Goal: Information Seeking & Learning: Learn about a topic

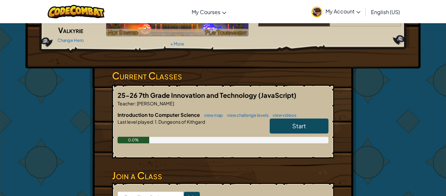
scroll to position [80, 0]
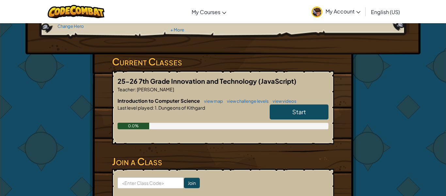
click at [282, 107] on link "Start" at bounding box center [299, 111] width 59 height 15
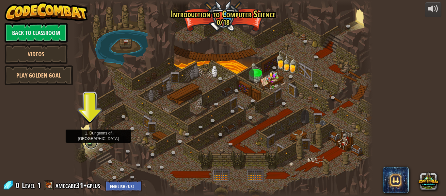
click at [91, 142] on link at bounding box center [91, 142] width 13 height 13
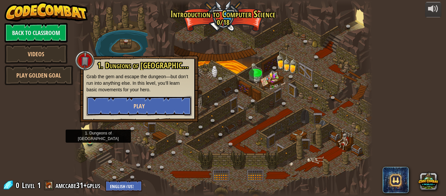
click at [109, 103] on button "Play" at bounding box center [139, 106] width 105 height 20
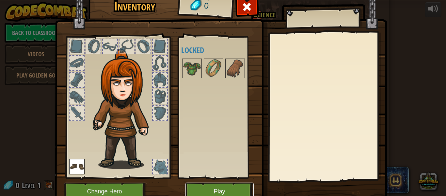
click at [235, 189] on button "Play" at bounding box center [220, 191] width 68 height 18
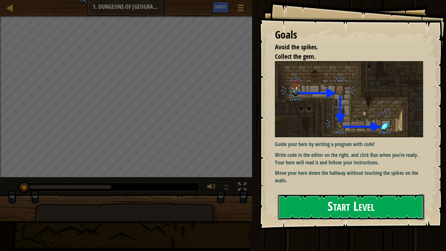
click at [325, 195] on button "Start Level" at bounding box center [351, 207] width 147 height 26
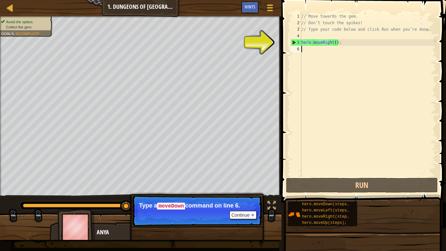
click at [292, 44] on div "5" at bounding box center [296, 42] width 10 height 7
type textarea "hero.moveRight();"
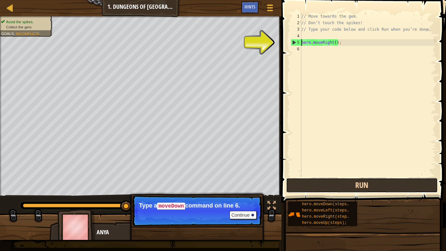
click at [300, 192] on button "Run" at bounding box center [362, 185] width 152 height 15
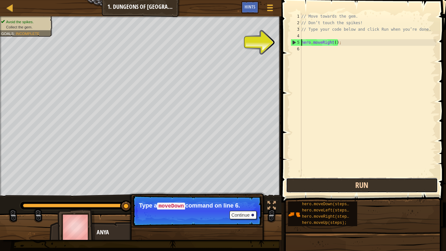
click at [311, 190] on button "Run" at bounding box center [362, 185] width 152 height 15
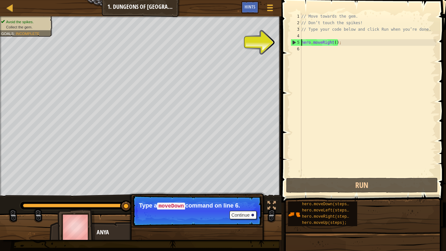
click at [303, 52] on div "// Move towards the gem. // Don’t touch the spikes! // Type your code below and…" at bounding box center [368, 101] width 136 height 176
click at [293, 42] on div "5" at bounding box center [296, 42] width 10 height 7
type textarea "hero.moveRight();"
click at [343, 42] on div "// Move towards the gem. // Don’t touch the spikes! // Type your code below and…" at bounding box center [368, 101] width 136 height 176
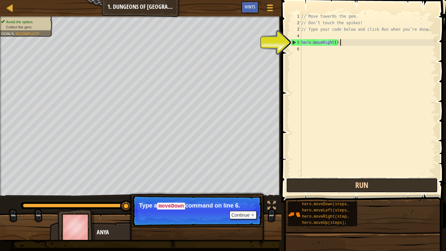
click at [299, 183] on button "Run" at bounding box center [362, 185] width 152 height 15
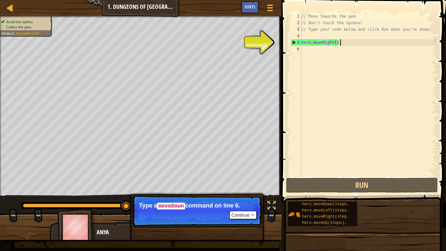
click at [312, 52] on div "// Move towards the gem. // Don’t touch the spikes! // Type your code below and…" at bounding box center [368, 101] width 136 height 176
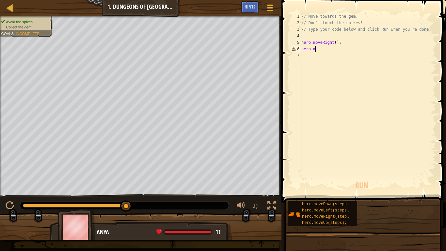
scroll to position [3, 2]
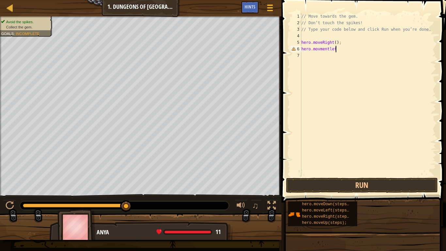
type textarea "hero.movmentleft"
click at [309, 183] on button "Run" at bounding box center [362, 185] width 152 height 15
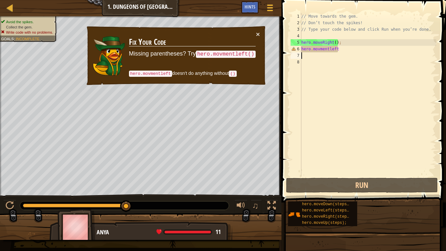
click at [341, 51] on div "// Move towards the gem. // Don’t touch the spikes! // Type your code below and…" at bounding box center [368, 101] width 136 height 176
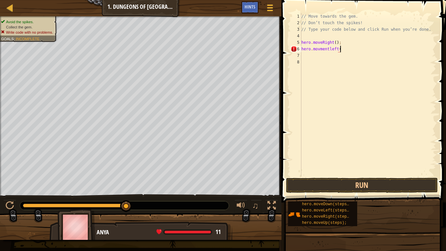
type textarea "hero.movmentleft()"
click at [333, 188] on button "Run" at bounding box center [362, 185] width 152 height 15
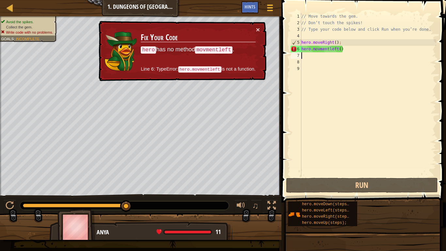
click at [351, 49] on div "// Move towards the gem. // Don’t touch the spikes! // Type your code below and…" at bounding box center [368, 101] width 136 height 176
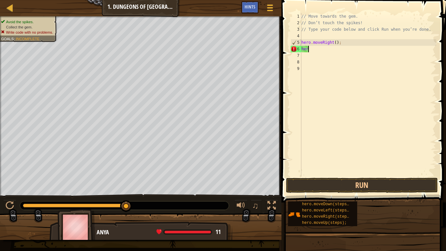
type textarea "h"
click at [302, 44] on div "// Move towards the gem. // Don’t touch the spikes! // Type your code below and…" at bounding box center [368, 101] width 136 height 176
type textarea "hero.moveRight();"
click at [310, 49] on div "// Move towards the gem. // Don’t touch the spikes! // Type your code below and…" at bounding box center [368, 101] width 136 height 176
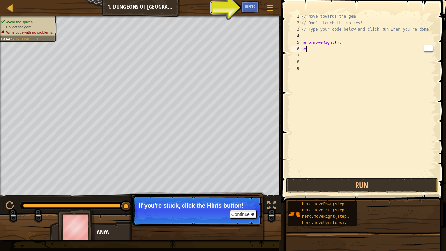
type textarea "her"
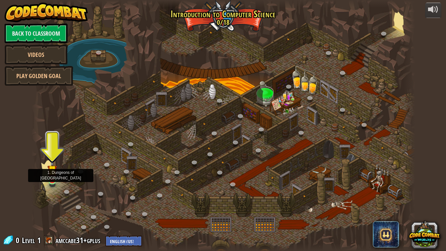
click at [53, 178] on img at bounding box center [52, 170] width 10 height 22
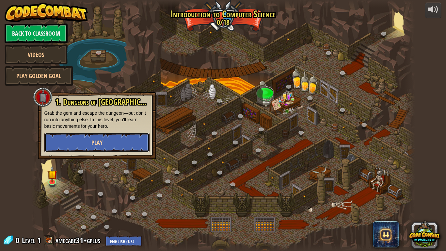
click at [87, 139] on button "Play" at bounding box center [96, 143] width 105 height 20
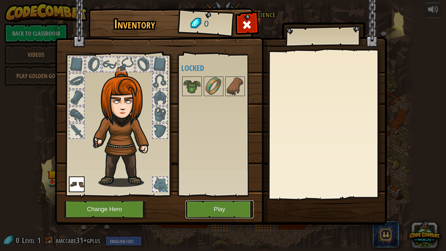
click at [206, 195] on button "Play" at bounding box center [220, 209] width 68 height 18
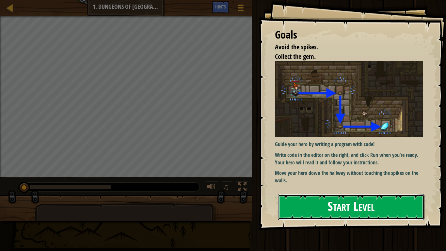
click at [304, 194] on button "Start Level" at bounding box center [351, 207] width 147 height 26
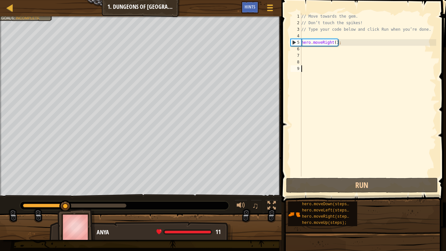
click at [304, 51] on div "// Move towards the gem. // Don’t touch the spikes! // Type your code below and…" at bounding box center [368, 101] width 136 height 176
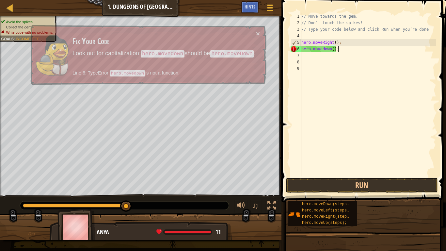
scroll to position [3, 5]
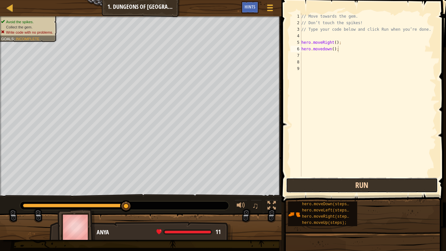
click at [306, 187] on button "Run" at bounding box center [362, 185] width 152 height 15
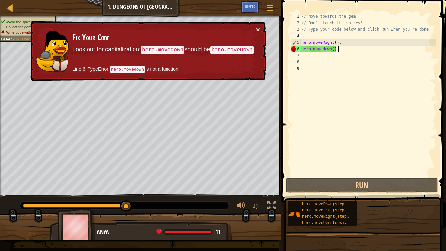
click at [261, 30] on div "× Fix Your Code Look out for capitalization: hero.movedown should be hero.moveD…" at bounding box center [148, 51] width 238 height 60
click at [323, 50] on div "// Move towards the gem. // Don’t touch the spikes! // Type your code below and…" at bounding box center [368, 101] width 136 height 176
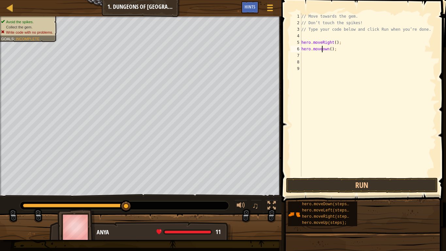
scroll to position [3, 4]
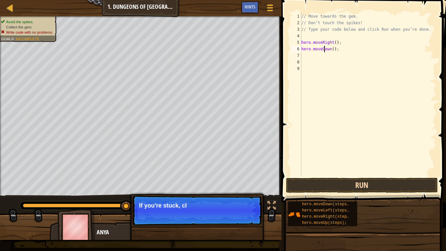
type textarea "hero.moveDown();"
click at [319, 185] on button "Run" at bounding box center [362, 185] width 152 height 15
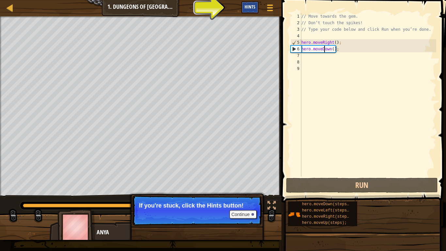
click at [254, 10] on div "Hints" at bounding box center [250, 7] width 17 height 12
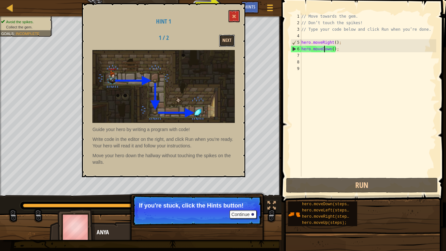
click at [228, 41] on button "Next" at bounding box center [227, 41] width 16 height 12
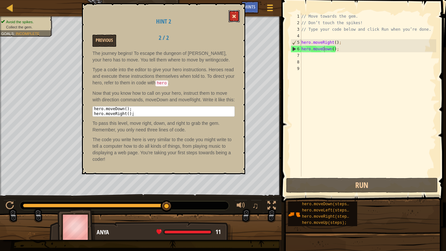
click at [230, 17] on button at bounding box center [234, 16] width 11 height 12
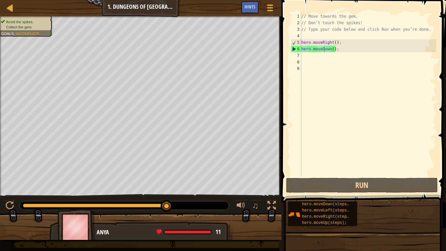
click at [306, 56] on div "// Move towards the gem. // Don’t touch the spikes! // Type your code below and…" at bounding box center [368, 101] width 136 height 176
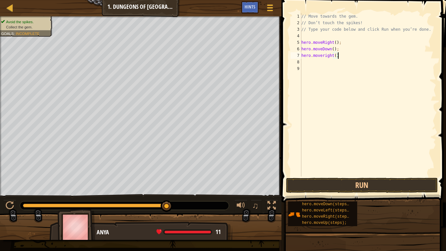
scroll to position [3, 5]
click at [317, 190] on button "Run" at bounding box center [362, 185] width 152 height 15
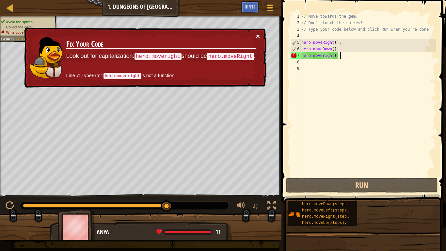
click at [257, 35] on button "×" at bounding box center [258, 36] width 4 height 7
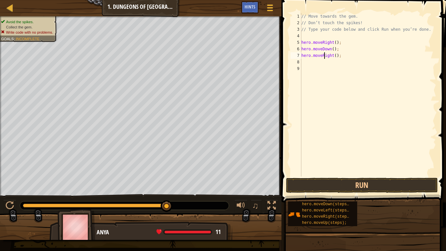
scroll to position [3, 3]
type textarea "hero.moveRight();"
click at [319, 180] on button "Run" at bounding box center [362, 185] width 152 height 15
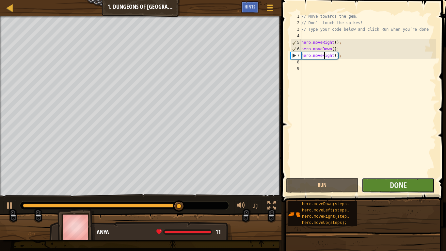
click at [386, 187] on button "Done" at bounding box center [398, 185] width 73 height 15
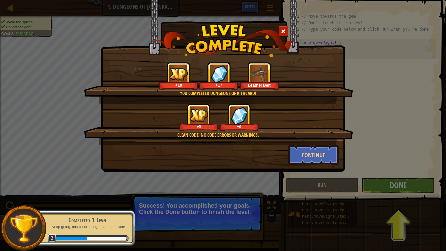
click at [386, 187] on div "You completed Dungeons of Kithgard! +10 +17 Leather Belt Clean code: no code er…" at bounding box center [223, 125] width 446 height 251
click at [321, 161] on button "Continue" at bounding box center [314, 155] width 51 height 20
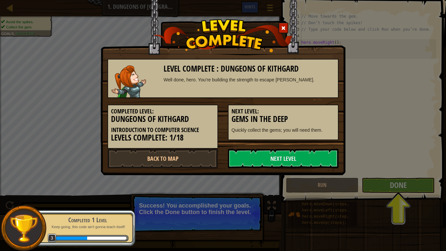
click at [255, 145] on div "Completed Level: Dungeons of Kithgard Introduction to Computer Science Levels C…" at bounding box center [223, 123] width 241 height 51
click at [255, 155] on link "Next Level" at bounding box center [283, 159] width 111 height 20
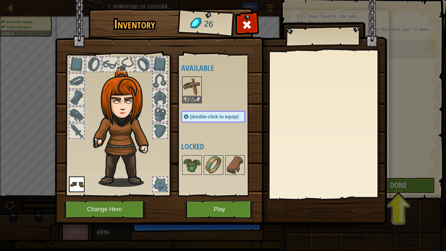
click at [204, 195] on img at bounding box center [221, 106] width 332 height 237
click at [208, 195] on button "Play" at bounding box center [220, 209] width 68 height 18
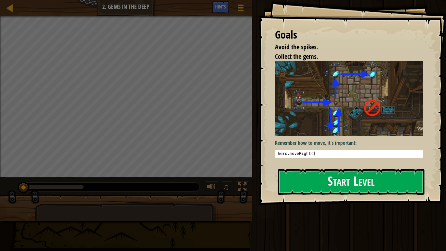
click at [311, 105] on img at bounding box center [349, 98] width 148 height 75
click at [319, 184] on button "Start Level" at bounding box center [351, 182] width 147 height 26
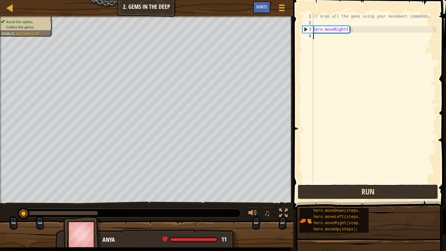
click at [348, 195] on button "Run" at bounding box center [368, 191] width 141 height 15
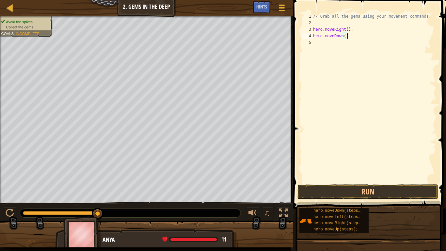
scroll to position [3, 5]
type textarea "hero.moveDown();"
click at [323, 186] on button "Run" at bounding box center [368, 191] width 141 height 15
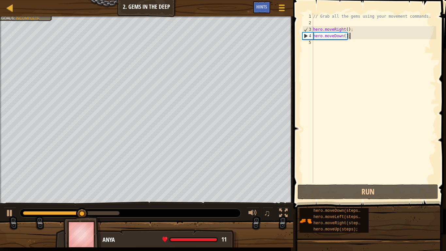
click at [316, 43] on div "// Grab all the gems using your movement commands. hero . moveRight ( ) ; hero …" at bounding box center [374, 104] width 125 height 183
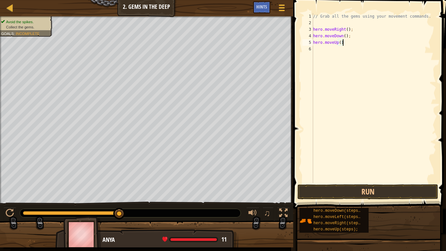
scroll to position [3, 4]
type textarea "hero.moveUp();"
click at [323, 191] on button "Run" at bounding box center [368, 191] width 141 height 15
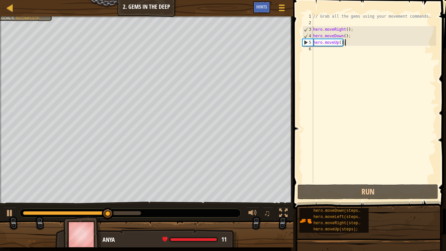
click at [317, 49] on div "// Grab all the gems using your movement commands. hero . moveRight ( ) ; hero …" at bounding box center [374, 104] width 125 height 183
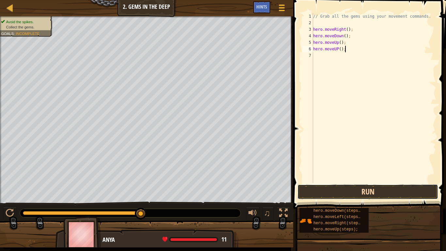
click at [330, 193] on button "Run" at bounding box center [368, 191] width 141 height 15
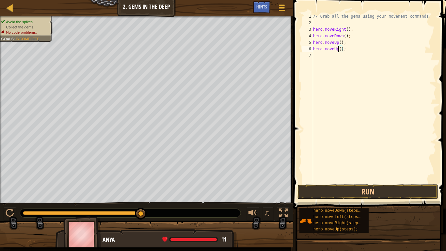
scroll to position [3, 4]
click at [338, 191] on button "Run" at bounding box center [368, 191] width 141 height 15
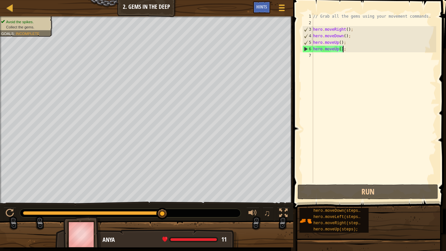
click at [342, 51] on div "// Grab all the gems using your movement commands. hero . moveRight ( ) ; hero …" at bounding box center [374, 104] width 125 height 183
click at [341, 48] on div "// Grab all the gems using your movement commands. hero . moveRight ( ) ; hero …" at bounding box center [374, 104] width 125 height 183
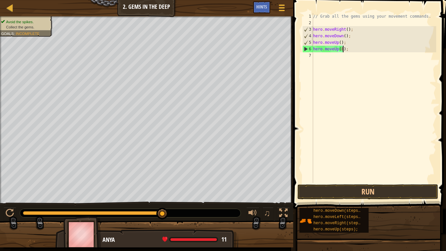
scroll to position [3, 4]
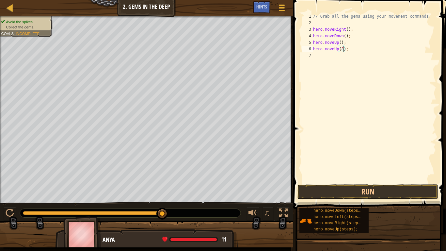
type textarea "hero.moveUp();"
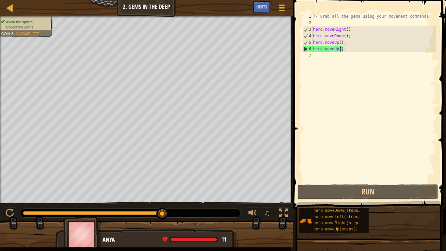
click at [322, 57] on div "// Grab all the gems using your movement commands. hero . moveRight ( ) ; hero …" at bounding box center [374, 104] width 125 height 183
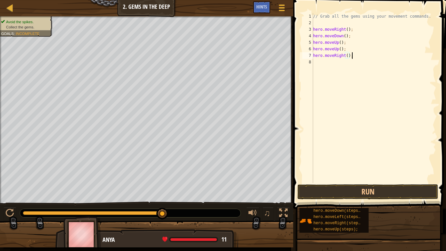
scroll to position [3, 5]
type textarea "hero.moveRight();"
click at [312, 188] on button "Run" at bounding box center [368, 191] width 141 height 15
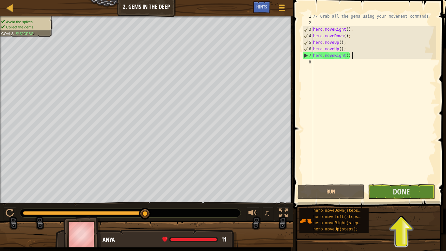
click at [398, 195] on span "Done" at bounding box center [401, 191] width 17 height 10
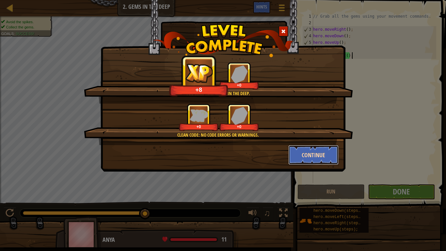
click at [306, 156] on button "Continue" at bounding box center [314, 155] width 51 height 20
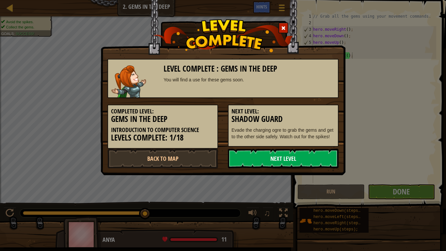
click at [303, 159] on link "Next Level" at bounding box center [283, 159] width 111 height 20
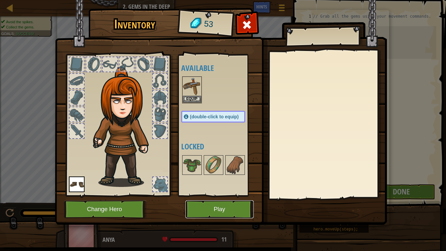
click at [233, 195] on button "Play" at bounding box center [220, 209] width 68 height 18
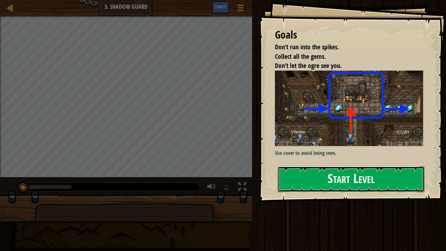
click at [302, 166] on button "Start Level" at bounding box center [351, 179] width 147 height 26
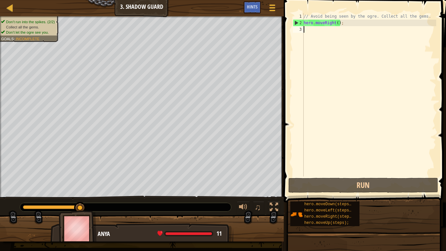
click at [316, 33] on div "// Avoid being seen by the ogre. Collect all the gems. hero . moveRight ( ) ;" at bounding box center [370, 101] width 134 height 176
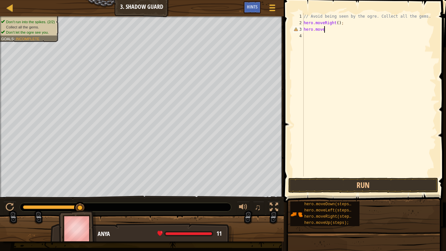
scroll to position [3, 3]
click at [288, 102] on span at bounding box center [366, 92] width 168 height 222
click at [327, 186] on button "Run" at bounding box center [364, 185] width 150 height 15
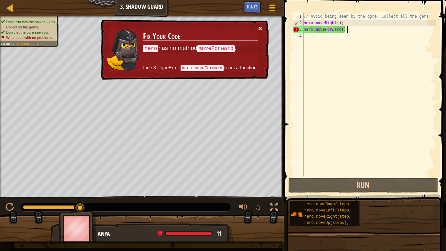
click at [259, 26] on button "×" at bounding box center [261, 28] width 4 height 7
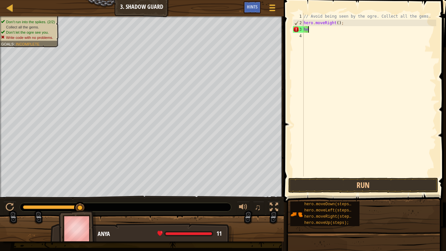
scroll to position [3, 0]
type textarea "h"
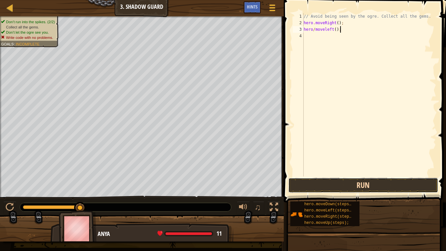
click at [336, 190] on button "Run" at bounding box center [364, 185] width 150 height 15
click at [315, 183] on button "Run" at bounding box center [364, 185] width 150 height 15
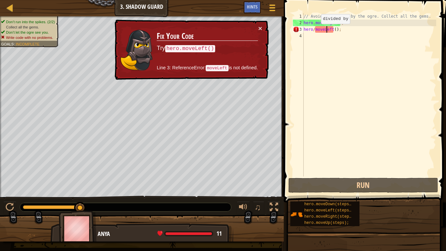
click at [315, 30] on div "// Avoid being seen by the ogre. Collect all the gems. hero . moveRight ( ) ; h…" at bounding box center [370, 101] width 134 height 176
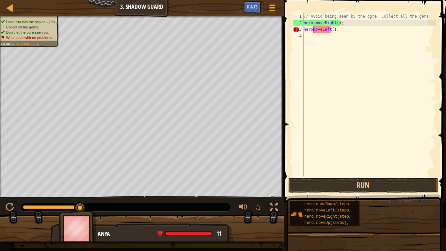
scroll to position [3, 2]
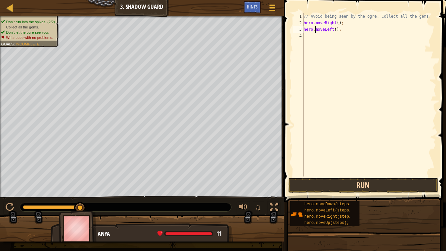
type textarea "hero.moveLeft();"
click at [309, 187] on button "Run" at bounding box center [364, 185] width 150 height 15
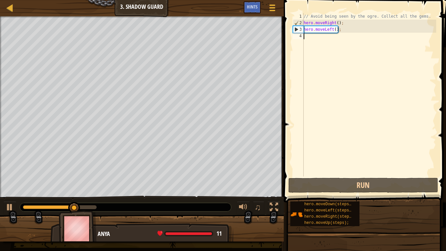
click at [310, 37] on div "// Avoid being seen by the ogre. Collect all the gems. hero . moveRight ( ) ; h…" at bounding box center [370, 101] width 134 height 176
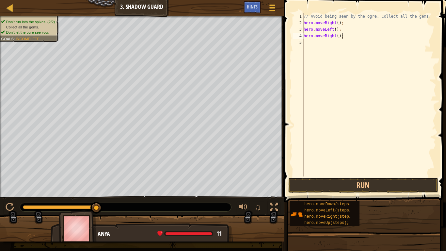
scroll to position [3, 5]
click at [302, 182] on button "Run" at bounding box center [364, 185] width 150 height 15
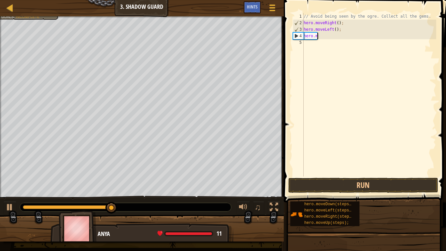
scroll to position [3, 1]
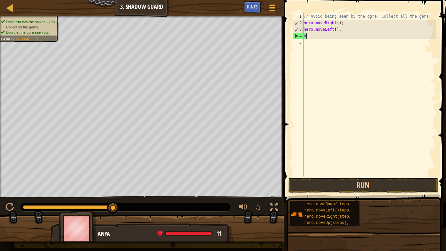
type textarea "h"
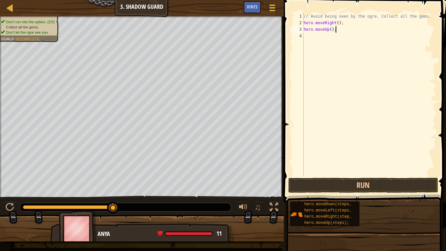
scroll to position [3, 4]
type textarea "hero.moveUp();"
click at [327, 183] on button "Run" at bounding box center [364, 185] width 150 height 15
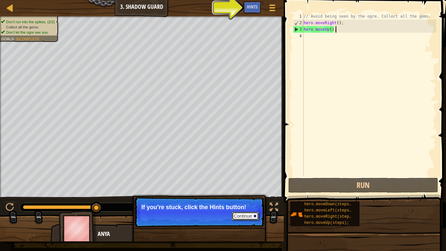
click at [247, 195] on button "Continue" at bounding box center [245, 216] width 27 height 8
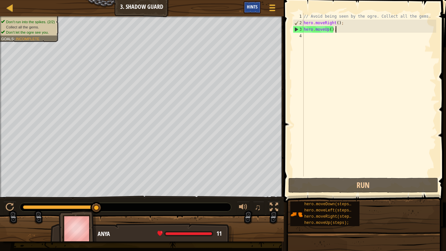
click at [256, 10] on div "Hints" at bounding box center [252, 7] width 17 height 12
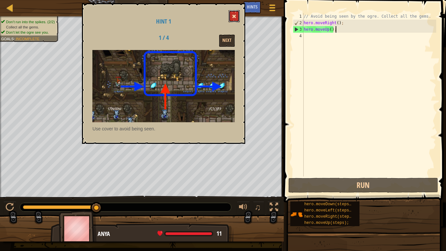
click at [232, 15] on span at bounding box center [234, 16] width 5 height 5
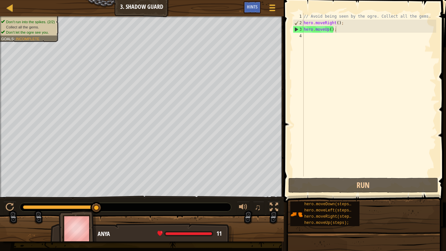
click at [306, 37] on div "// Avoid being seen by the ogre. Collect all the gems. hero . moveRight ( ) ; h…" at bounding box center [370, 101] width 134 height 176
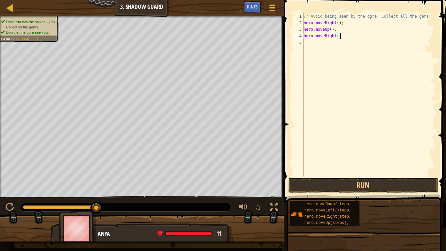
scroll to position [3, 5]
type textarea "hero.moveRight();"
click at [329, 180] on button "Run" at bounding box center [364, 185] width 150 height 15
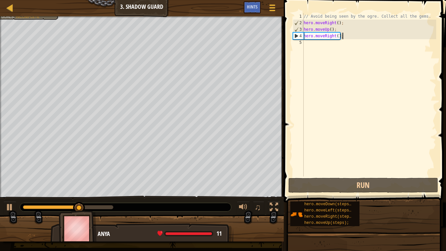
click at [306, 46] on div "// Avoid being seen by the ogre. Collect all the gems. hero . moveRight ( ) ; h…" at bounding box center [370, 101] width 134 height 176
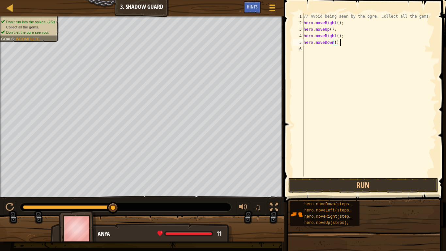
scroll to position [3, 5]
type textarea "hero.moveDown();"
click at [305, 186] on button "Run" at bounding box center [364, 185] width 150 height 15
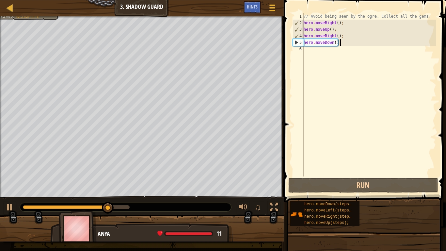
click at [313, 53] on div "// Avoid being seen by the ogre. Collect all the gems. hero . moveRight ( ) ; h…" at bounding box center [370, 101] width 134 height 176
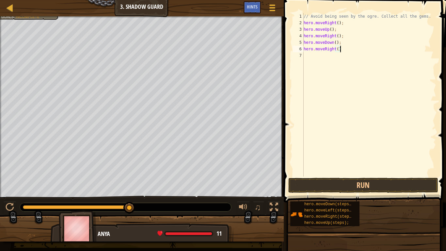
scroll to position [3, 5]
type textarea "hero.moveRight();"
click at [308, 187] on button "Run" at bounding box center [364, 185] width 150 height 15
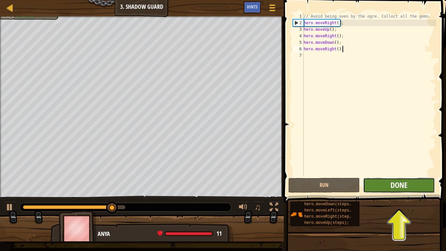
click at [396, 189] on span "Done" at bounding box center [399, 185] width 17 height 10
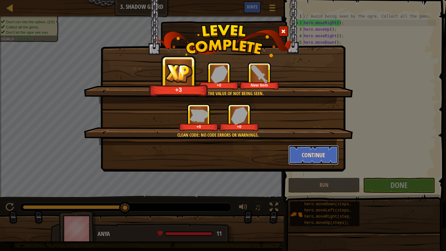
click at [297, 145] on button "Continue" at bounding box center [314, 155] width 51 height 20
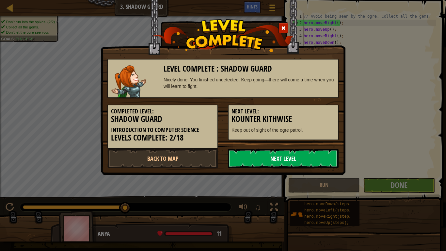
click at [285, 162] on link "Next Level" at bounding box center [283, 159] width 111 height 20
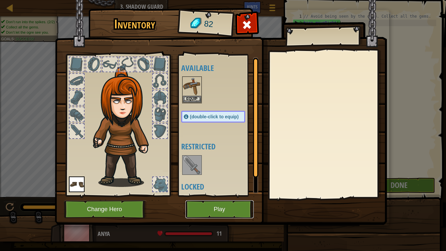
click at [206, 195] on button "Play" at bounding box center [220, 209] width 68 height 18
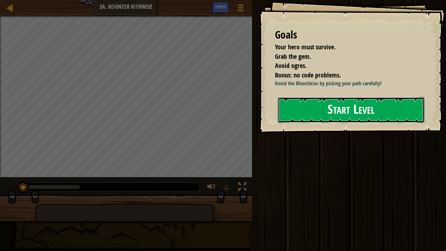
click at [294, 110] on button "Start Level" at bounding box center [351, 110] width 147 height 26
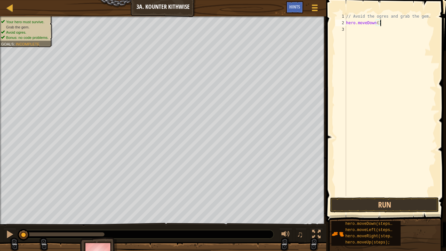
scroll to position [3, 5]
click at [340, 195] on button "Run" at bounding box center [384, 204] width 109 height 15
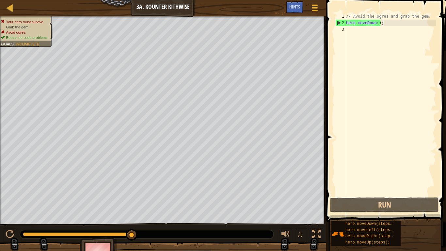
click at [379, 24] on div "// Avoid the ogres and grab the gem. hero . moveDown ( ) ;" at bounding box center [391, 111] width 92 height 196
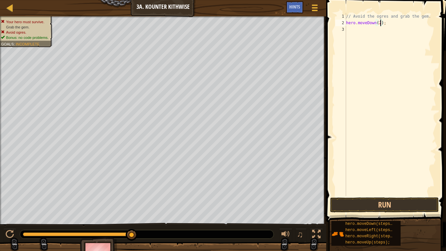
type textarea "hero.moveDown(2);"
click at [352, 195] on button "Run" at bounding box center [384, 204] width 109 height 15
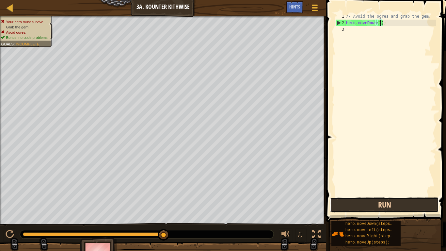
click at [357, 195] on button "Run" at bounding box center [384, 204] width 109 height 15
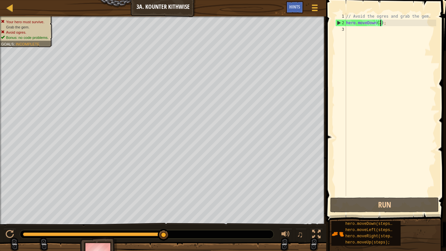
click at [347, 29] on div "// Avoid the ogres and grab the gem. hero . moveDown ( 2 ) ;" at bounding box center [391, 111] width 92 height 196
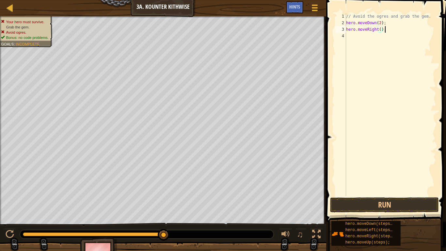
scroll to position [3, 5]
type textarea "hero.moveRight();"
click at [359, 195] on button "Run" at bounding box center [384, 204] width 109 height 15
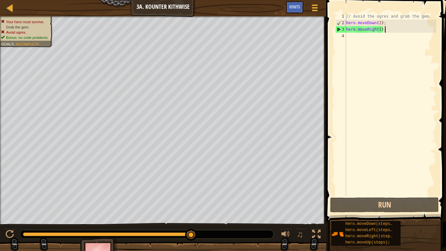
click at [356, 36] on div "// Avoid the ogres and grab the gem. hero . moveDown ( 2 ) ; hero . moveRight (…" at bounding box center [391, 111] width 92 height 196
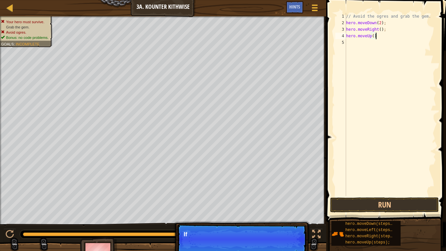
scroll to position [3, 4]
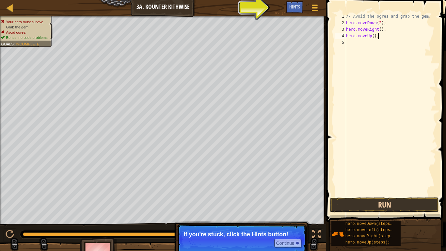
type textarea "hero.moveUp();"
click at [354, 195] on button "Run" at bounding box center [384, 204] width 109 height 15
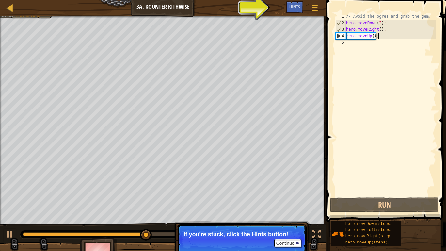
click at [353, 46] on div "// Avoid the ogres and grab the gem. hero . moveDown ( 2 ) ; hero . moveRight (…" at bounding box center [391, 111] width 92 height 196
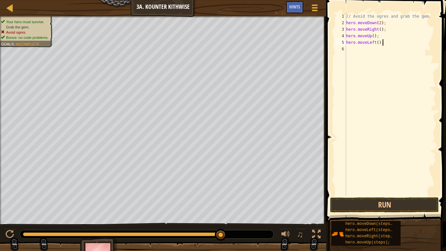
scroll to position [3, 5]
click at [398, 195] on button "Run" at bounding box center [384, 204] width 109 height 15
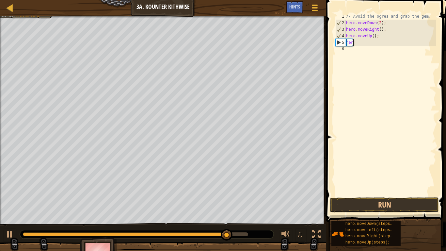
scroll to position [3, 0]
type textarea "h"
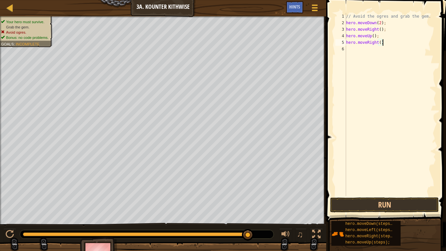
scroll to position [3, 5]
type textarea "hero.moveRight();"
click at [345, 195] on button "Run" at bounding box center [384, 204] width 109 height 15
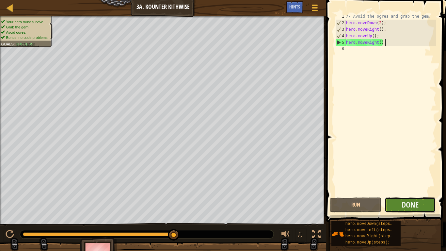
click at [395, 195] on button "Done" at bounding box center [410, 204] width 51 height 15
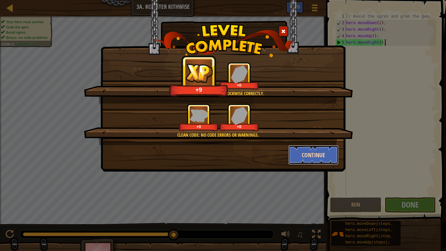
click at [302, 153] on button "Continue" at bounding box center [314, 155] width 51 height 20
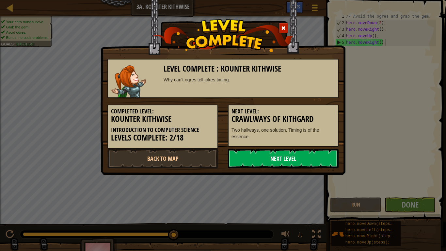
click at [297, 157] on link "Next Level" at bounding box center [283, 159] width 111 height 20
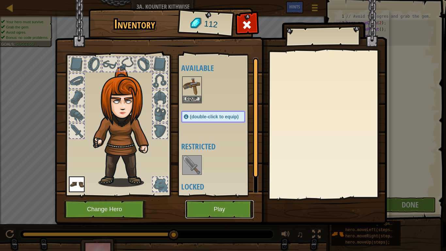
click at [205, 195] on button "Play" at bounding box center [220, 209] width 68 height 18
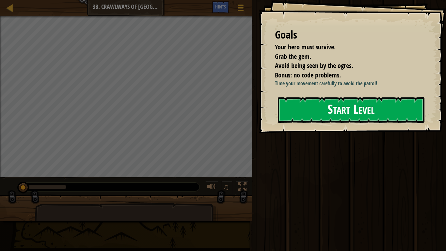
click at [347, 133] on div "Goals Your hero must survive. Grab the gem. Avoid being seen by the ogres. Bonu…" at bounding box center [353, 66] width 188 height 133
click at [327, 106] on button "Start Level" at bounding box center [351, 110] width 147 height 26
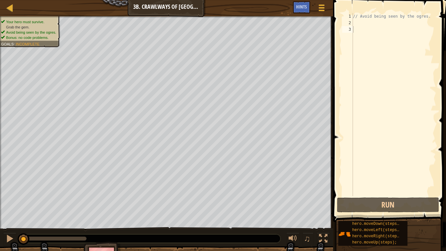
click at [364, 17] on div "// Avoid being seen by the ogres." at bounding box center [394, 111] width 85 height 196
type textarea "// Avoid being seen by the ogres."
click at [359, 23] on div "// Avoid being seen by the ogres." at bounding box center [394, 111] width 85 height 196
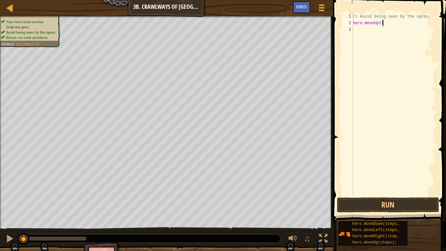
scroll to position [3, 4]
click at [353, 195] on button "Run" at bounding box center [388, 204] width 102 height 15
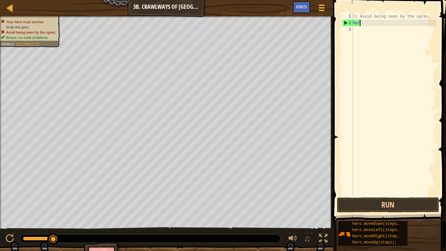
scroll to position [3, 0]
type textarea "h"
click at [385, 195] on button "Run" at bounding box center [388, 204] width 102 height 15
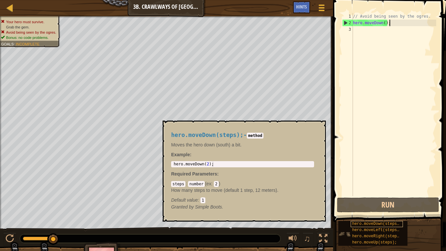
click at [370, 195] on span "hero.moveDown(steps);" at bounding box center [377, 224] width 49 height 5
click at [366, 195] on span "hero.moveLeft(steps);" at bounding box center [377, 230] width 49 height 5
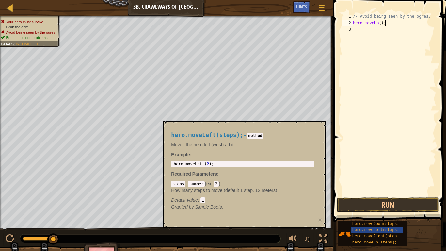
scroll to position [3, 4]
click at [371, 195] on button "Run" at bounding box center [388, 204] width 102 height 15
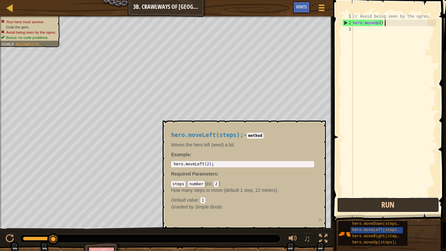
click at [357, 195] on button "Run" at bounding box center [388, 204] width 102 height 15
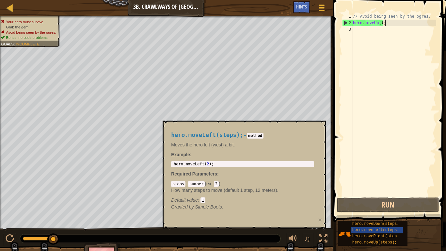
click at [287, 142] on p "Moves the hero left (west) a bit." at bounding box center [242, 145] width 143 height 7
click at [359, 195] on span "hero.moveLeft(steps);" at bounding box center [377, 230] width 49 height 5
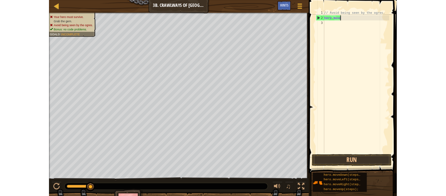
scroll to position [3, 3]
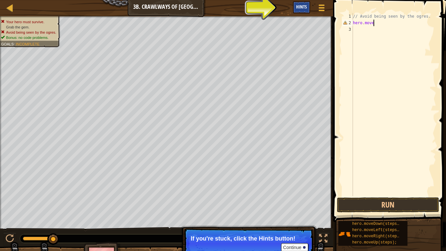
click at [308, 9] on div "Hints" at bounding box center [301, 7] width 17 height 12
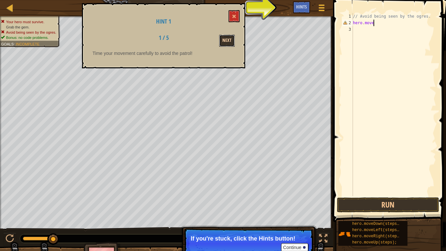
click at [227, 39] on button "Next" at bounding box center [227, 41] width 16 height 12
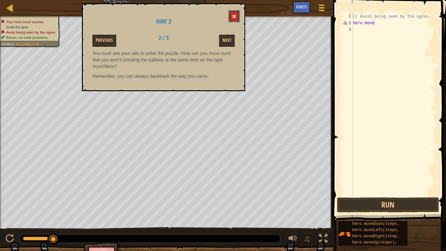
click at [231, 14] on button at bounding box center [234, 16] width 11 height 12
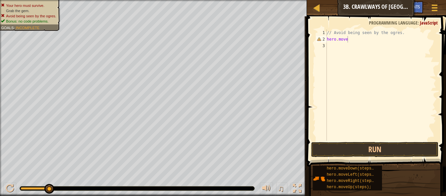
click at [363, 41] on div "// Avoid being seen by the ogres. hero . move" at bounding box center [381, 91] width 111 height 124
type textarea "hero.moveRight();"
click at [357, 147] on button "Run" at bounding box center [374, 149] width 127 height 15
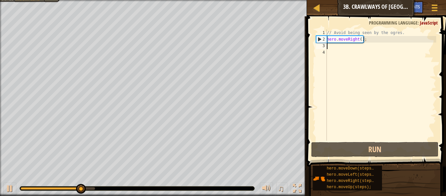
click at [363, 42] on div "// Avoid being seen by the ogres. hero . moveRight ( ) ;" at bounding box center [381, 91] width 111 height 124
click at [362, 39] on div "// Avoid being seen by the ogres. hero . moveRight ( ) ;" at bounding box center [381, 91] width 111 height 124
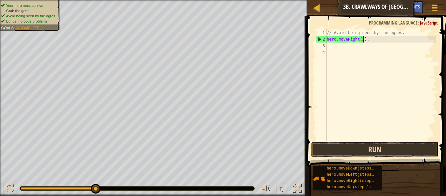
scroll to position [3, 5]
type textarea "hero.moveRight(2);"
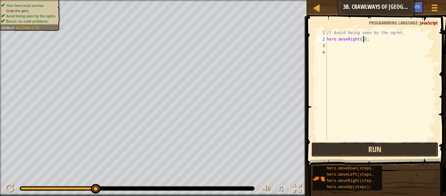
click at [370, 155] on button "Run" at bounding box center [374, 149] width 127 height 15
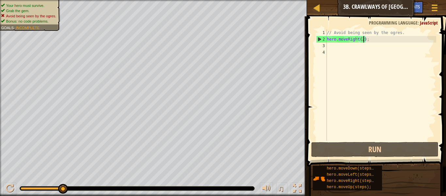
click at [333, 47] on div "// Avoid being seen by the ogres. hero . moveRight ( 2 ) ;" at bounding box center [381, 91] width 111 height 124
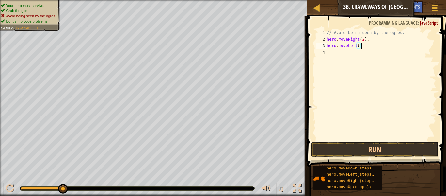
scroll to position [3, 5]
type textarea "hero.moveLeft();"
click at [331, 143] on button "Run" at bounding box center [374, 149] width 127 height 15
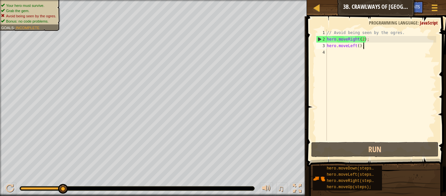
click at [335, 53] on div "// Avoid being seen by the ogres. hero . moveRight ( 2 ) ; hero . moveLeft ( ) ;" at bounding box center [381, 91] width 111 height 124
type textarea "e"
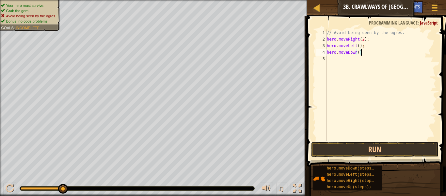
scroll to position [3, 5]
click at [327, 145] on button "Run" at bounding box center [374, 149] width 127 height 15
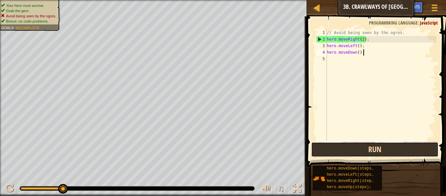
click at [328, 149] on button "Run" at bounding box center [374, 149] width 127 height 15
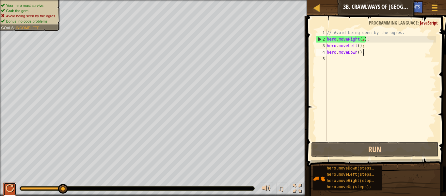
click at [13, 190] on div at bounding box center [10, 188] width 8 height 8
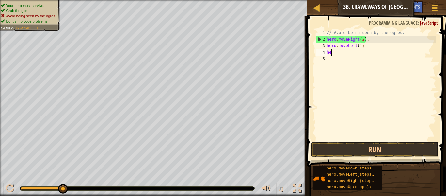
scroll to position [3, 0]
type textarea "h"
click at [358, 48] on div "// Avoid being seen by the ogres. hero . moveRight ( 2 ) ; hero . moveLeft ( ) ;" at bounding box center [381, 91] width 111 height 124
click at [360, 46] on div "// Avoid being seen by the ogres. hero . moveRight ( 2 ) ; hero . moveLeft ( ) ;" at bounding box center [381, 91] width 111 height 124
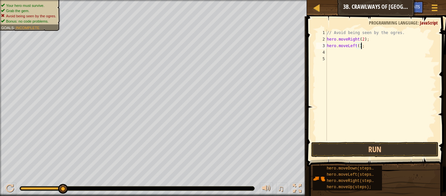
click at [360, 47] on div "// Avoid being seen by the ogres. hero . moveRight ( 2 ) ; hero . moveLeft ( ) ;" at bounding box center [381, 91] width 111 height 124
type textarea "hero.moveLeft(2);"
click at [359, 147] on button "Run" at bounding box center [374, 149] width 127 height 15
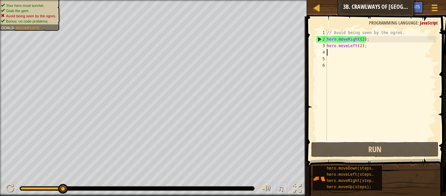
click at [369, 47] on div "// Avoid being seen by the ogres. hero . moveRight ( 2 ) ; hero . moveLeft ( 2 …" at bounding box center [381, 91] width 111 height 124
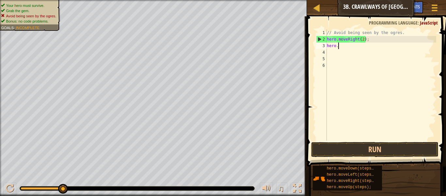
type textarea "h"
click at [365, 39] on div "// Avoid being seen by the ogres. hero . moveRight ( 2 ) ;" at bounding box center [381, 91] width 111 height 124
type textarea "hero.moveRight();"
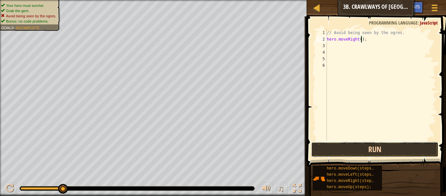
click at [347, 149] on button "Run" at bounding box center [374, 149] width 127 height 15
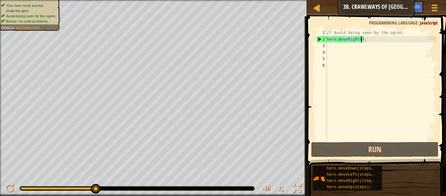
click at [337, 47] on div "// Avoid being seen by the ogres. hero . moveRight ( ) ;" at bounding box center [381, 91] width 111 height 124
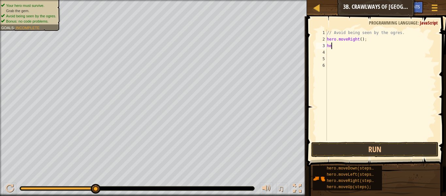
scroll to position [3, 0]
type textarea "h"
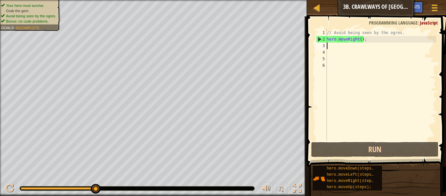
click at [362, 39] on div "// Avoid being seen by the ogres. hero . moveRight ( ) ;" at bounding box center [381, 91] width 111 height 124
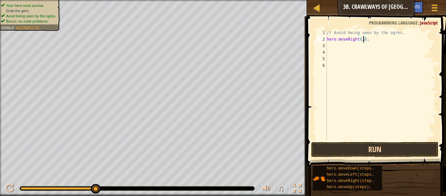
type textarea "hero.moveRight(2);"
click at [331, 145] on button "Run" at bounding box center [374, 149] width 127 height 15
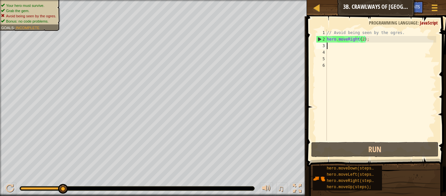
click at [350, 48] on div "// Avoid being seen by the ogres. hero . moveRight ( 2 ) ;" at bounding box center [381, 91] width 111 height 124
click at [364, 40] on div "// Avoid being seen by the ogres. hero . moveRight ( 2 ) ;" at bounding box center [381, 91] width 111 height 124
type textarea "hero.moveRight();"
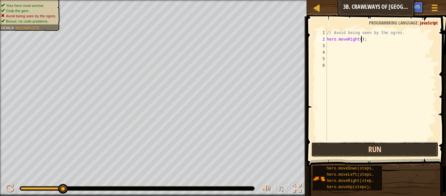
click at [348, 151] on button "Run" at bounding box center [374, 149] width 127 height 15
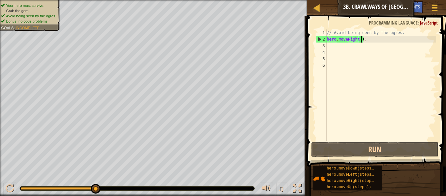
click at [340, 50] on div "// Avoid being seen by the ogres. hero . moveRight ( ) ;" at bounding box center [381, 91] width 111 height 124
click at [334, 45] on div "// Avoid being seen by the ogres. hero . moveRight ( ) ;" at bounding box center [381, 91] width 111 height 124
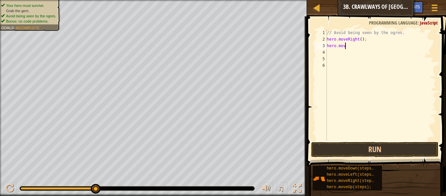
scroll to position [3, 3]
type textarea "hero.moveLeft"
click at [359, 46] on div "// Avoid being seen by the ogres. hero . moveRight ( ) ; hero . moveLeft" at bounding box center [381, 91] width 111 height 124
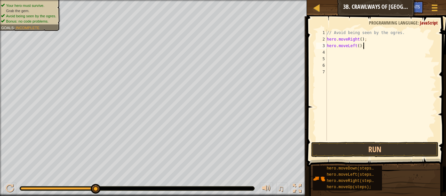
click at [335, 157] on span at bounding box center [377, 81] width 144 height 169
click at [333, 152] on button "Run" at bounding box center [374, 149] width 127 height 15
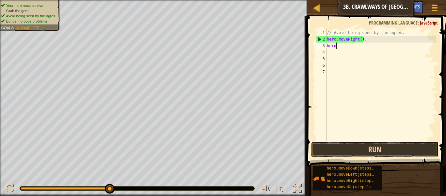
scroll to position [3, 1]
type textarea "h"
type textarea "hero.moveRight(3);"
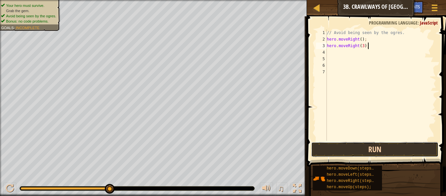
click at [340, 147] on button "Run" at bounding box center [374, 149] width 127 height 15
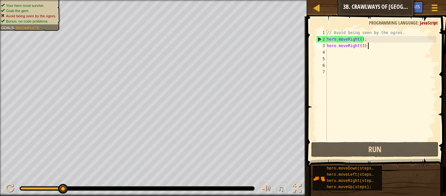
click at [348, 55] on div "// Avoid being seen by the ogres. hero . moveRight ( ) ; hero . moveRight ( 3 )…" at bounding box center [381, 91] width 111 height 124
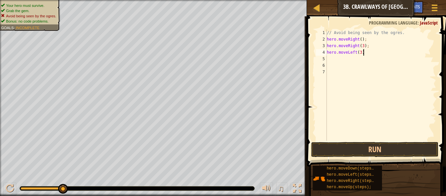
scroll to position [3, 5]
click at [336, 146] on button "Run" at bounding box center [374, 149] width 127 height 15
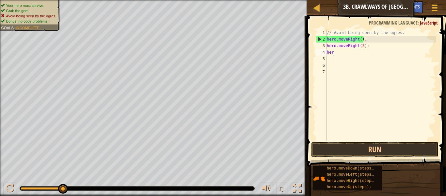
scroll to position [3, 0]
type textarea "h"
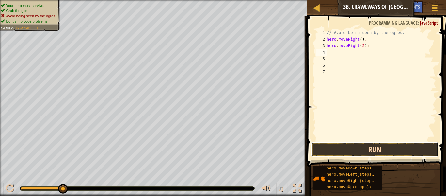
click at [372, 156] on button "Run" at bounding box center [374, 149] width 127 height 15
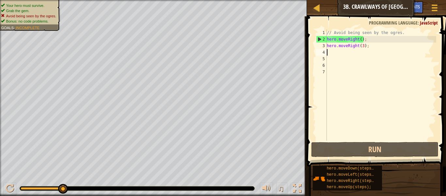
click at [372, 47] on div "// Avoid being seen by the ogres. hero . moveRight ( ) ; hero . moveRight ( 3 )…" at bounding box center [381, 91] width 111 height 124
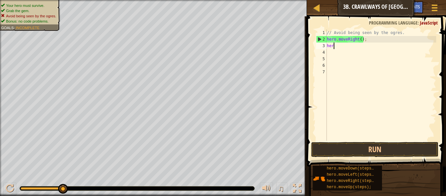
scroll to position [3, 0]
type textarea "h"
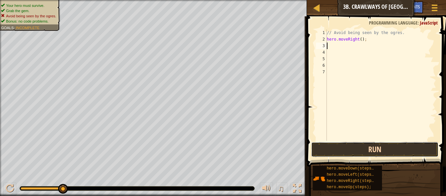
click at [382, 153] on button "Run" at bounding box center [374, 149] width 127 height 15
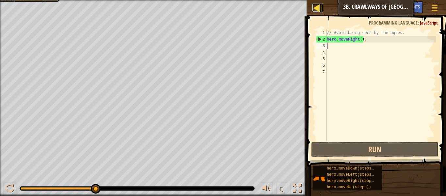
click at [318, 9] on div at bounding box center [317, 8] width 8 height 8
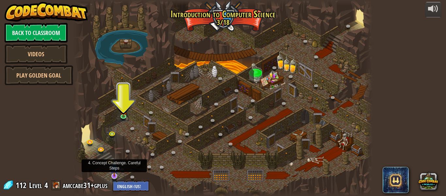
click at [116, 173] on img at bounding box center [114, 167] width 8 height 18
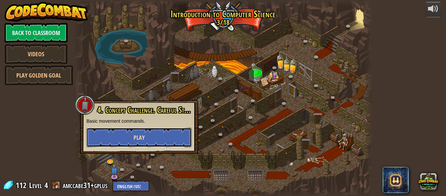
click at [110, 135] on button "Play" at bounding box center [139, 137] width 105 height 20
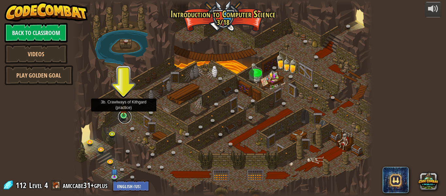
click at [125, 116] on link at bounding box center [124, 116] width 13 height 13
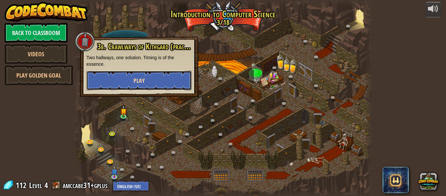
click at [106, 78] on button "Play" at bounding box center [139, 81] width 105 height 20
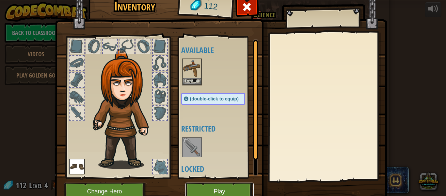
click at [221, 188] on button "Play" at bounding box center [220, 191] width 68 height 18
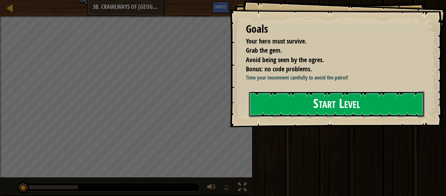
click at [335, 104] on button "Start Level" at bounding box center [337, 104] width 176 height 26
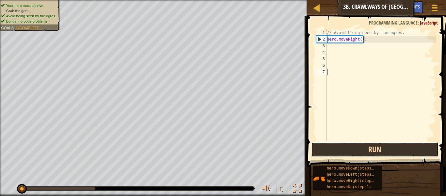
click at [330, 150] on button "Run" at bounding box center [374, 149] width 127 height 15
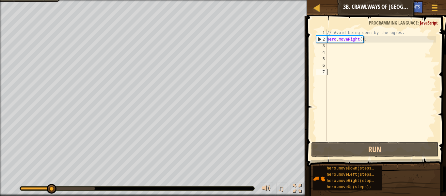
click at [331, 47] on div "// Avoid being seen by the ogres. hero . moveRight ( ) ;" at bounding box center [381, 91] width 111 height 124
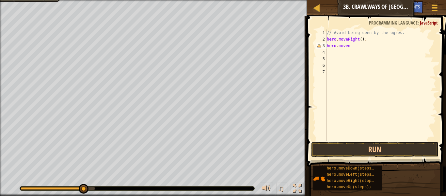
scroll to position [3, 3]
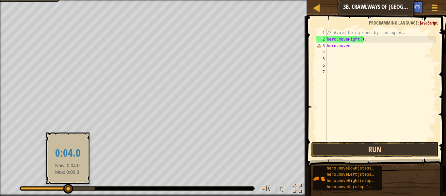
drag, startPoint x: 84, startPoint y: 191, endPoint x: 68, endPoint y: 188, distance: 16.3
click at [68, 188] on div at bounding box center [68, 189] width 10 height 10
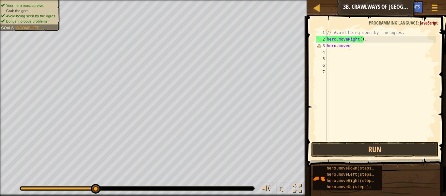
drag, startPoint x: 69, startPoint y: 190, endPoint x: 122, endPoint y: 185, distance: 53.8
click at [122, 185] on div "♫" at bounding box center [153, 187] width 307 height 20
type textarea "hero.move"
